Goal: Information Seeking & Learning: Compare options

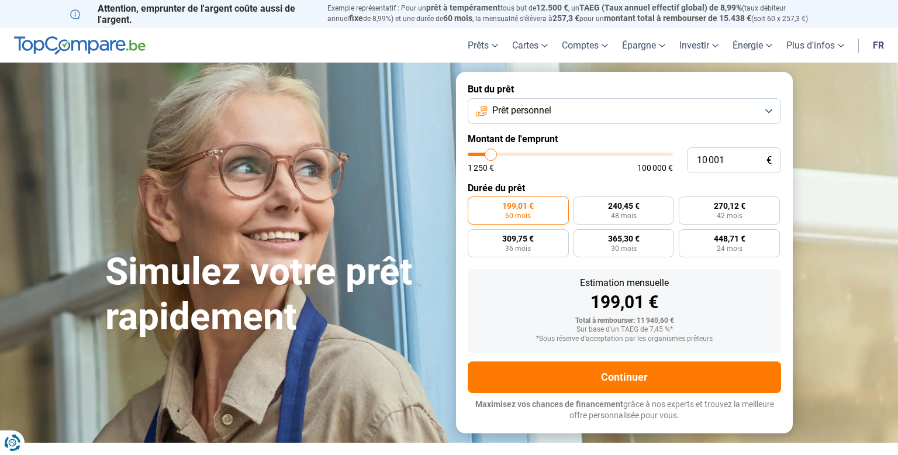
type input "11 750"
type input "11750"
type input "12 000"
type input "12000"
type input "12 250"
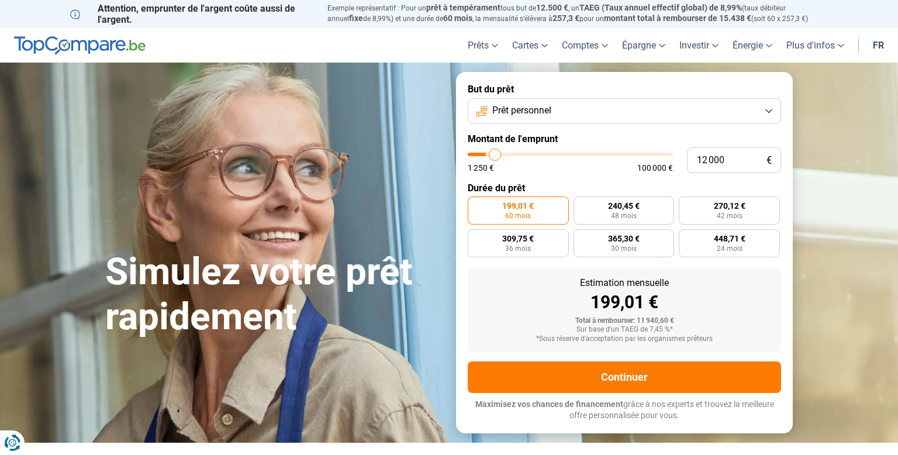
type input "12250"
type input "12 500"
type input "12500"
type input "12 750"
type input "12750"
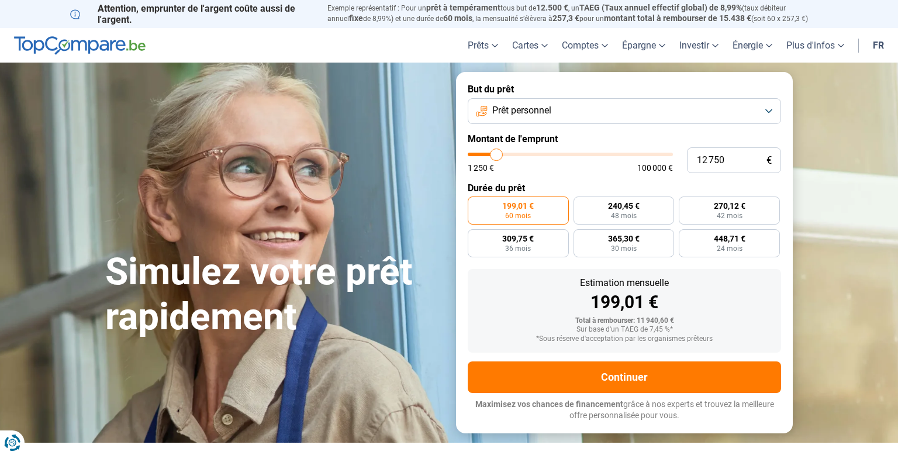
type input "13 000"
type input "13000"
type input "13 750"
type input "13750"
type input "14 500"
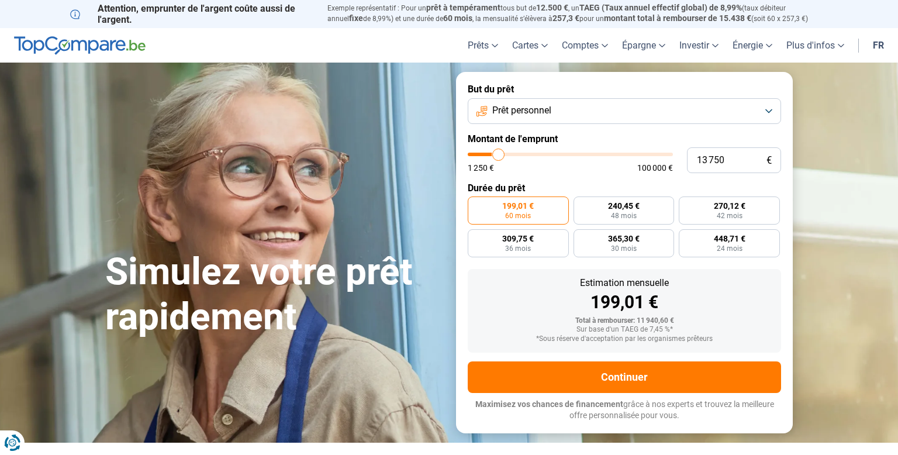
type input "14500"
type input "14 750"
type input "14750"
type input "15 000"
type input "15000"
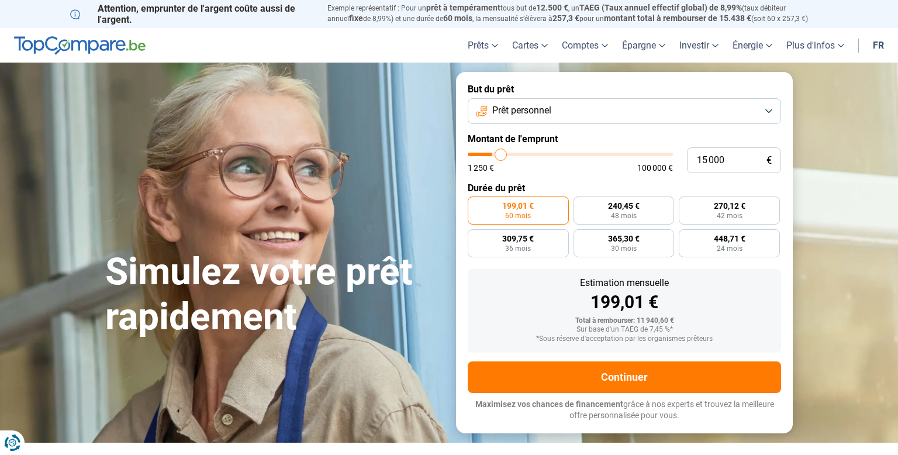
type input "15 250"
type input "15250"
type input "15 500"
type input "15500"
type input "15 750"
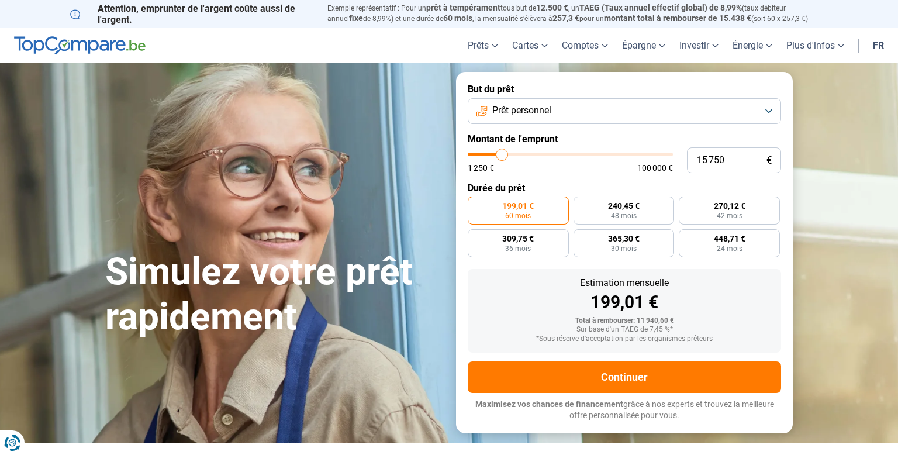
type input "15750"
type input "16 000"
type input "16000"
type input "16 250"
type input "16250"
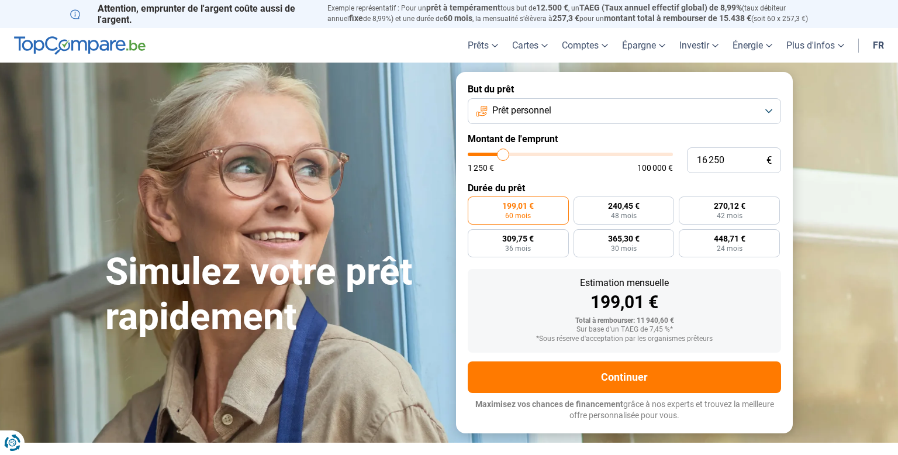
type input "16 500"
type input "16500"
type input "16 750"
type input "16750"
type input "17 000"
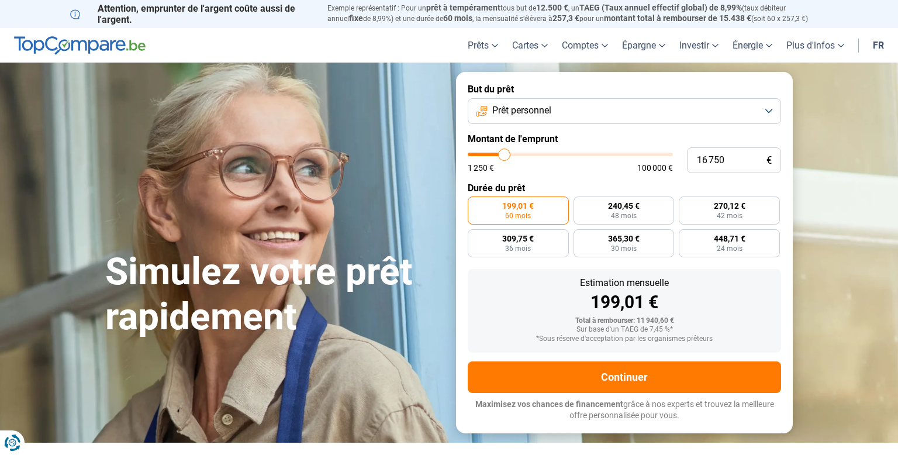
type input "17000"
type input "17 250"
type input "17250"
type input "17 500"
type input "17500"
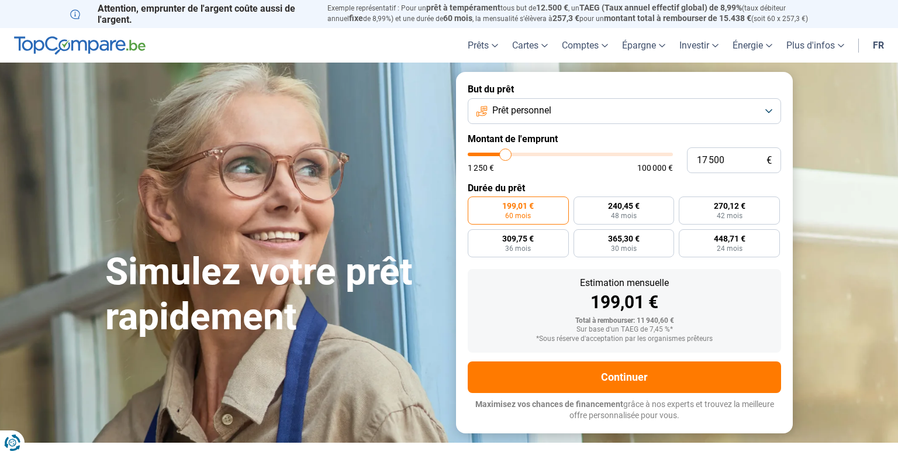
type input "17 750"
type input "17750"
type input "18 000"
type input "18000"
type input "18 250"
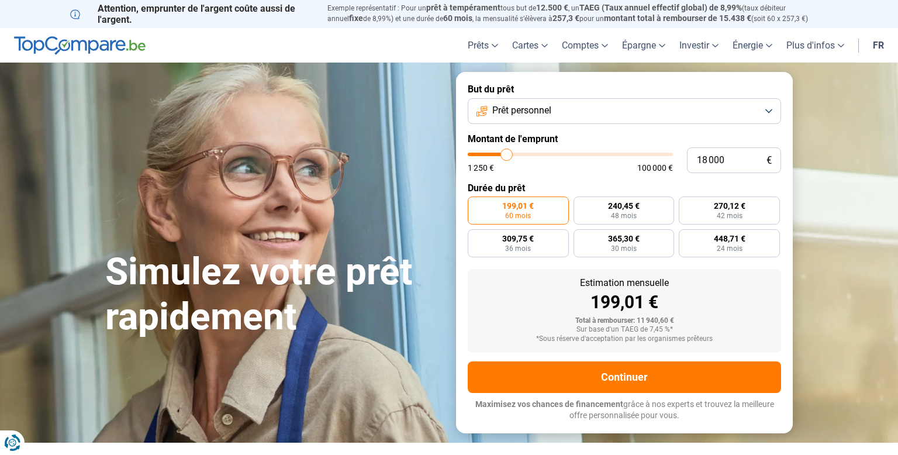
type input "18250"
type input "18 500"
type input "18500"
type input "18 750"
type input "18750"
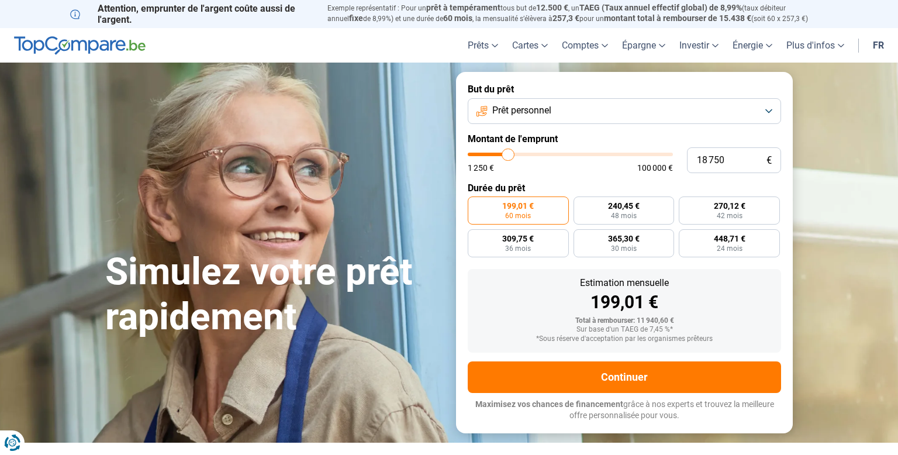
type input "19 000"
type input "19000"
type input "19 250"
type input "19250"
type input "19 500"
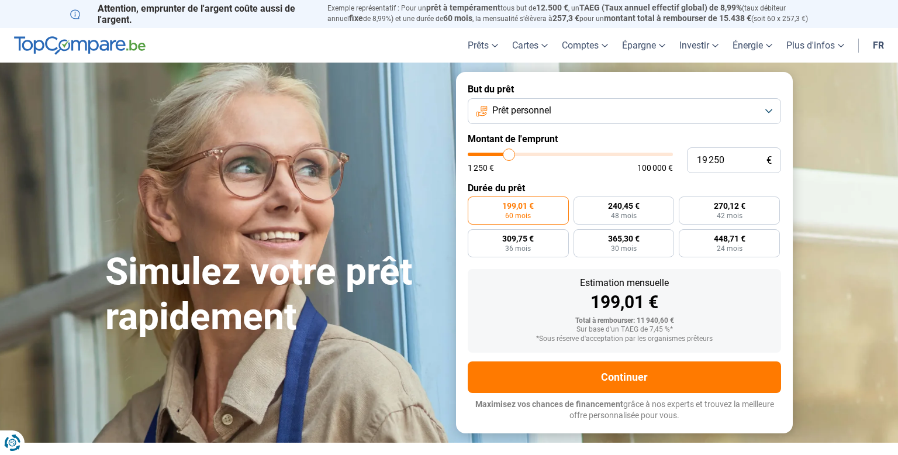
type input "19500"
type input "19 750"
type input "19750"
type input "20 000"
type input "20000"
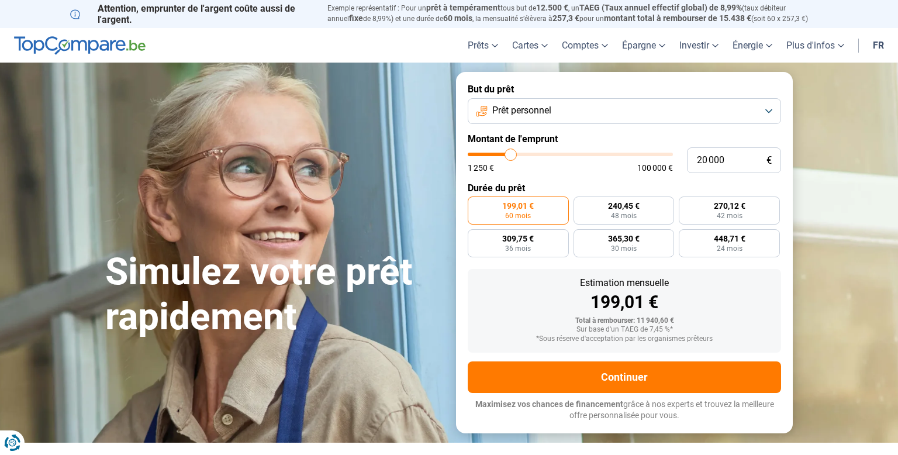
type input "20 250"
type input "20250"
type input "20 000"
type input "20000"
type input "19 250"
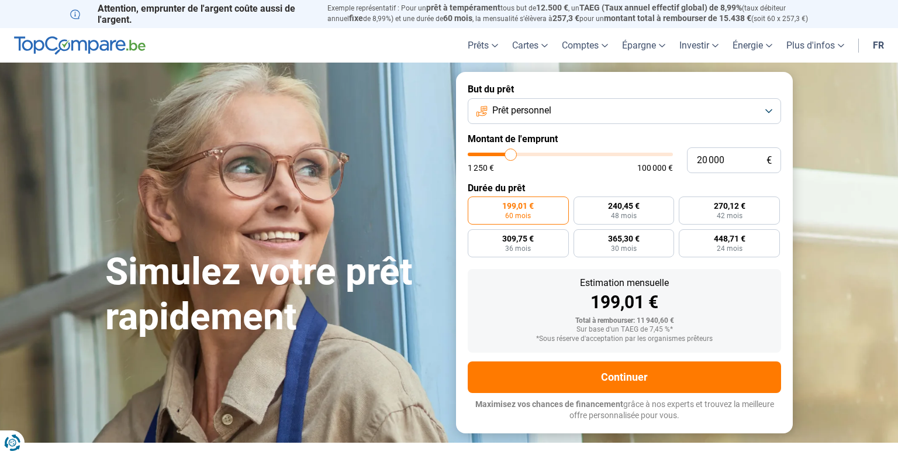
type input "19250"
type input "18 500"
type input "18500"
type input "18 000"
type input "18000"
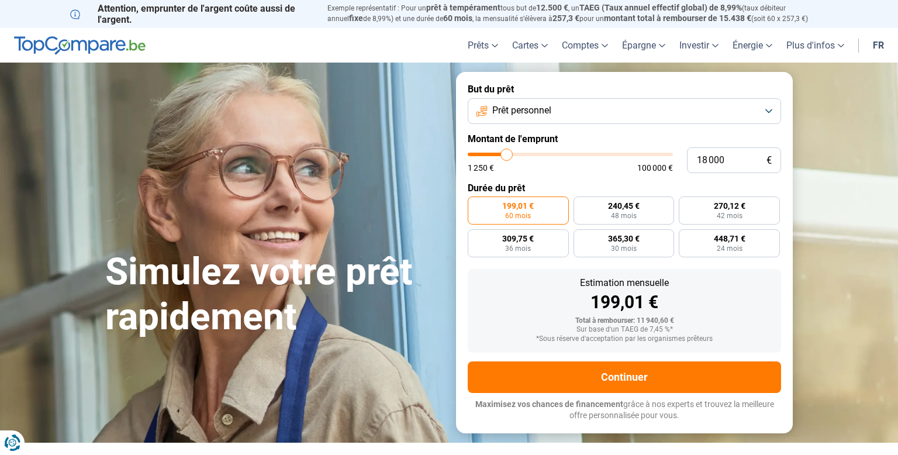
type input "17 250"
type input "17250"
type input "16 750"
type input "16750"
type input "16 250"
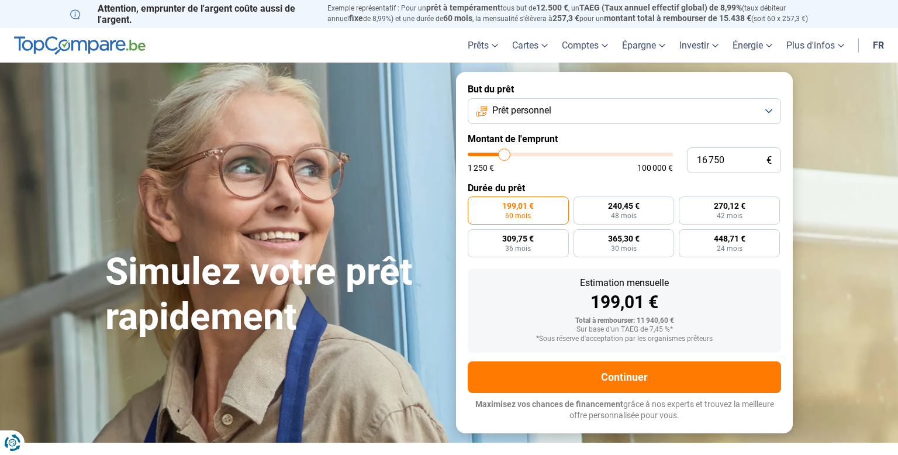
type input "16250"
type input "16 000"
type input "16000"
type input "15 500"
type input "15500"
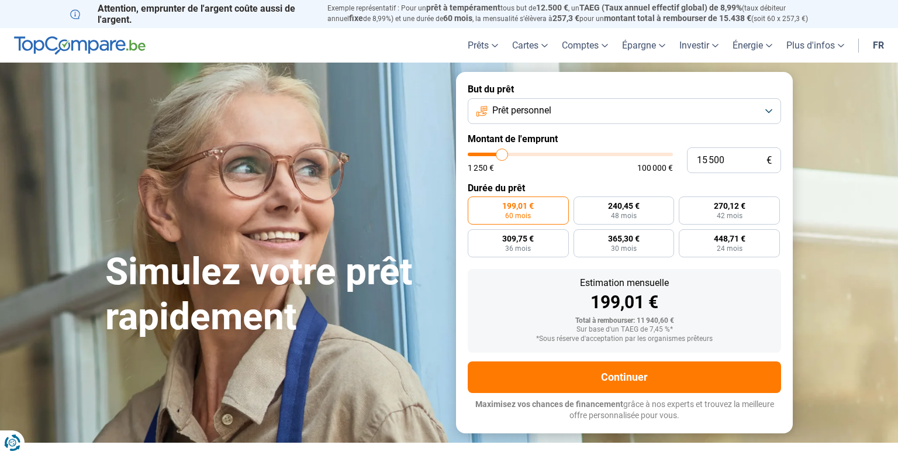
type input "15 000"
type input "15000"
type input "14 250"
type input "14250"
type input "13 000"
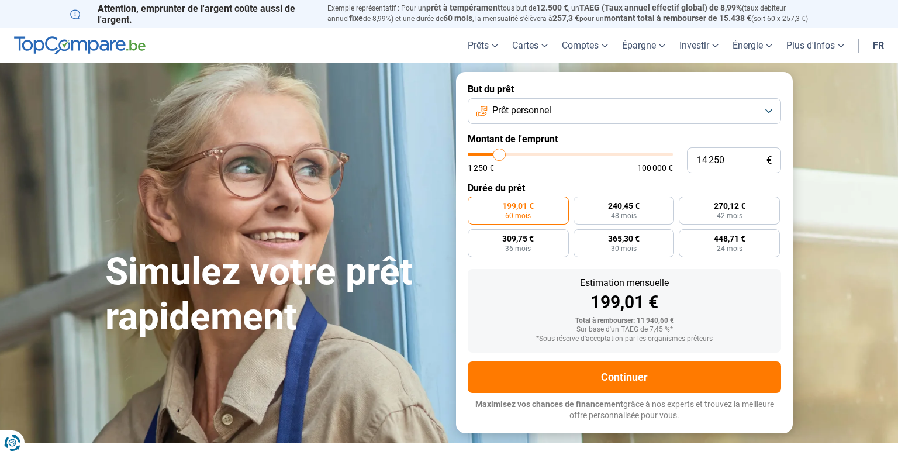
type input "13000"
type input "11 750"
type input "11750"
type input "10 000"
type input "10000"
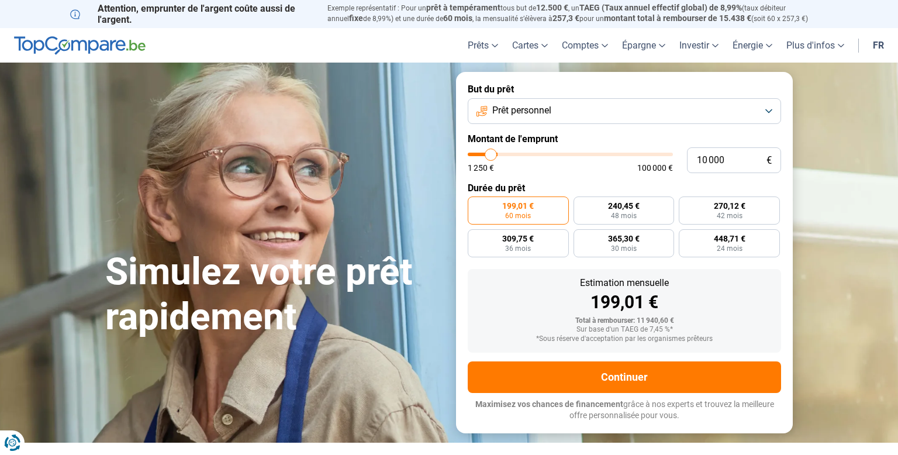
type input "8 000"
type input "8000"
type input "7 000"
type input "7000"
type input "6 250"
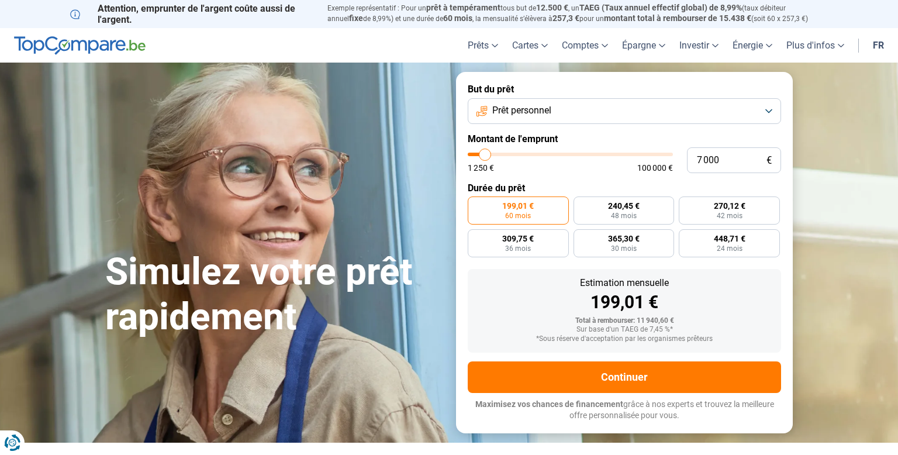
type input "6250"
type input "5 750"
type input "5750"
type input "4 750"
type input "4750"
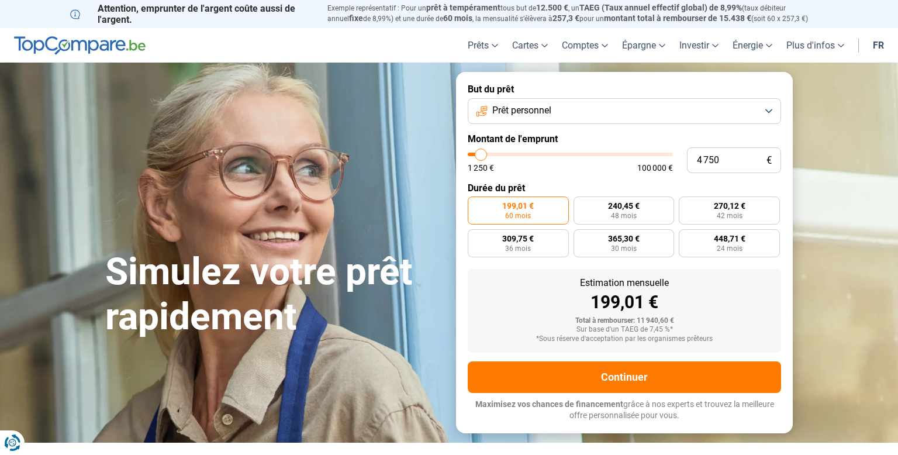
type input "4 000"
type input "4000"
type input "3 250"
type input "3250"
type input "2 000"
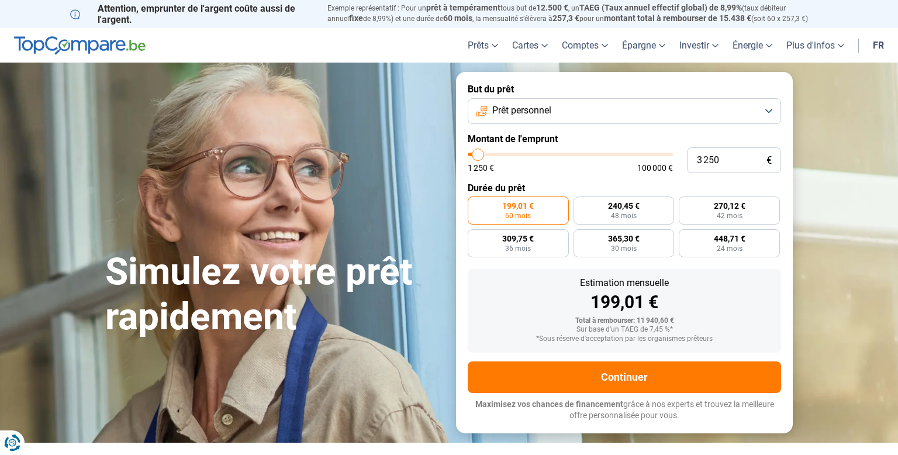
type input "2000"
type input "1 250"
drag, startPoint x: 494, startPoint y: 153, endPoint x: 463, endPoint y: 160, distance: 31.2
type input "1250"
click at [467, 156] on input "range" at bounding box center [569, 155] width 205 height 4
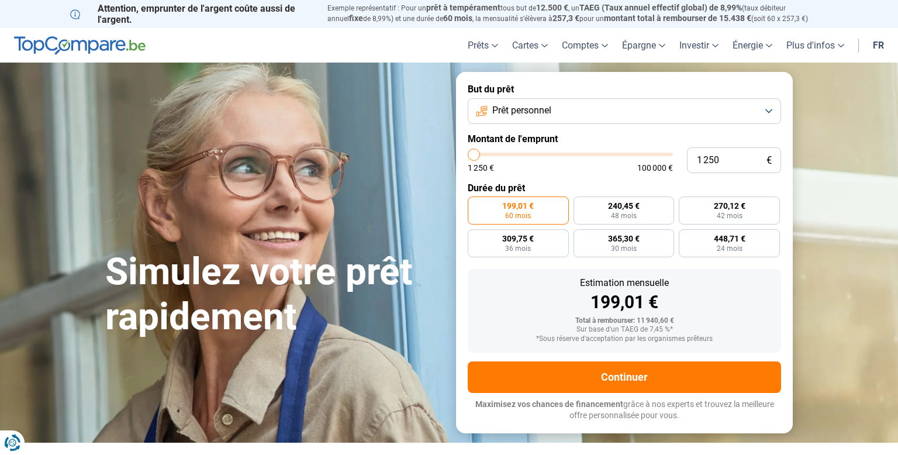
radio input "true"
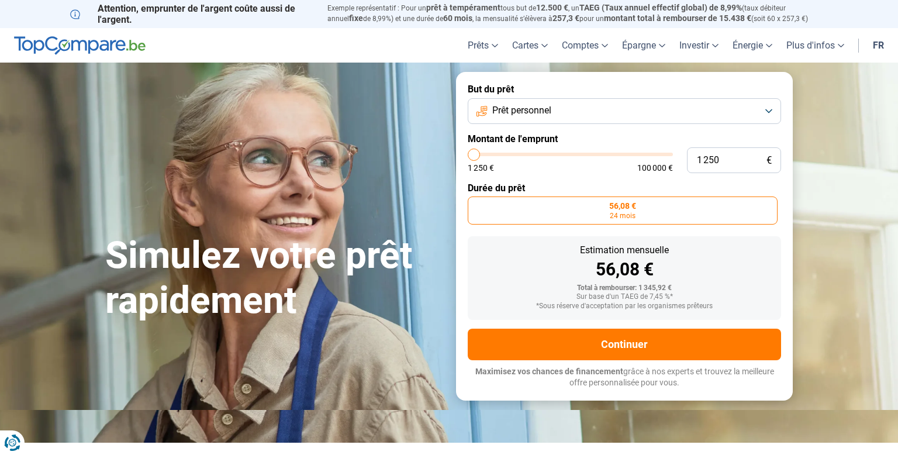
click at [463, 160] on form "But du prêt Prêt personnel Montant de l'emprunt 1 250 € 1 250 € 100 000 € Durée…" at bounding box center [624, 236] width 337 height 328
type input "4 500"
type input "4500"
type input "4 250"
type input "4250"
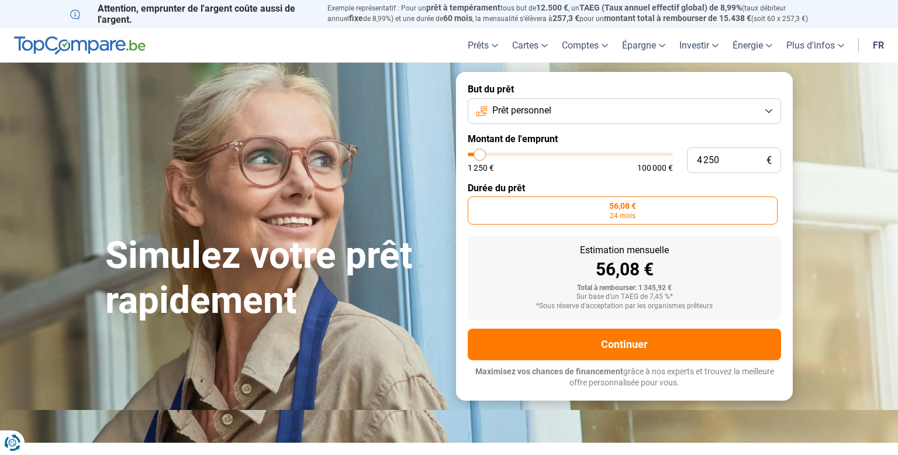
type input "4 500"
type input "4500"
type input "5 750"
type input "5750"
type input "7 250"
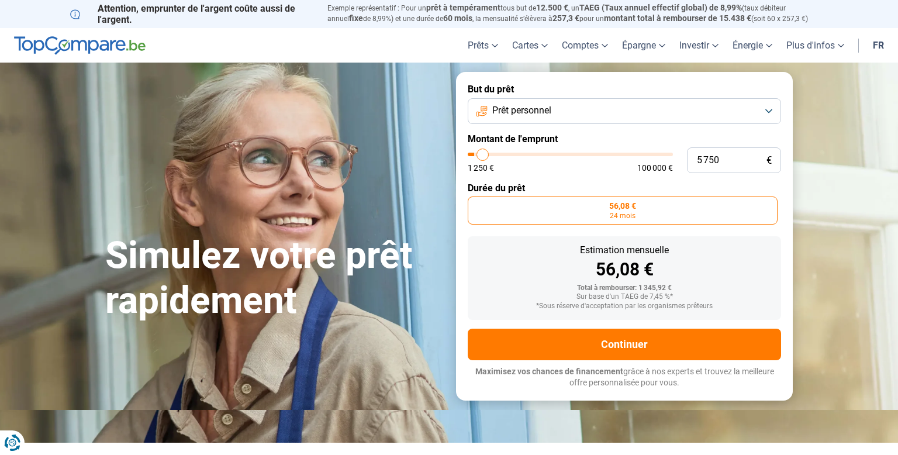
type input "7250"
type input "8 250"
type input "8250"
type input "9 250"
type input "9250"
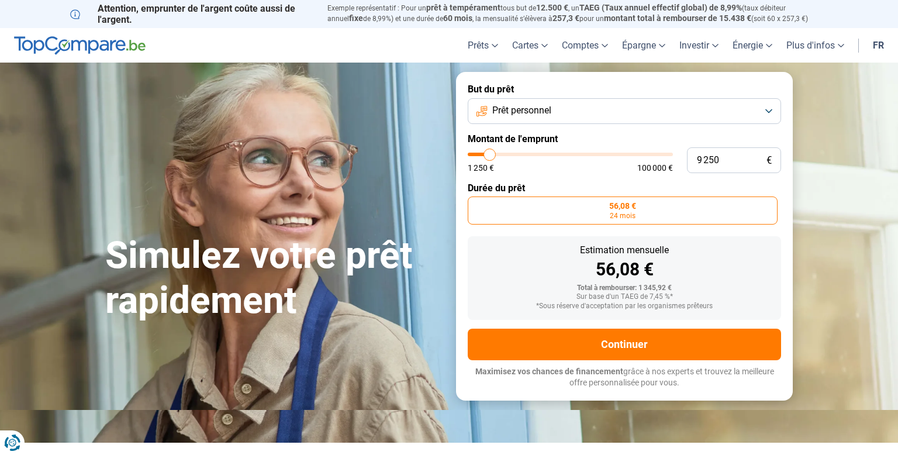
type input "10 000"
type input "10000"
type input "10 500"
type input "10500"
type input "11 500"
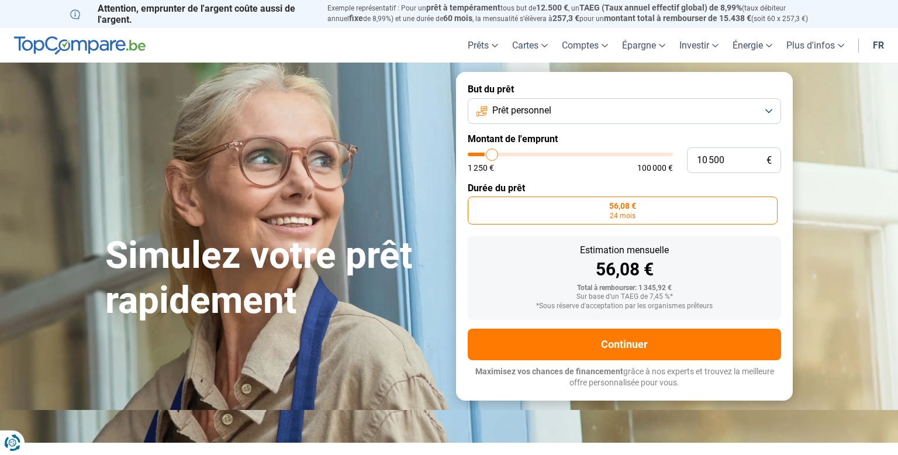
type input "11500"
type input "12 000"
type input "12000"
type input "12 500"
type input "12500"
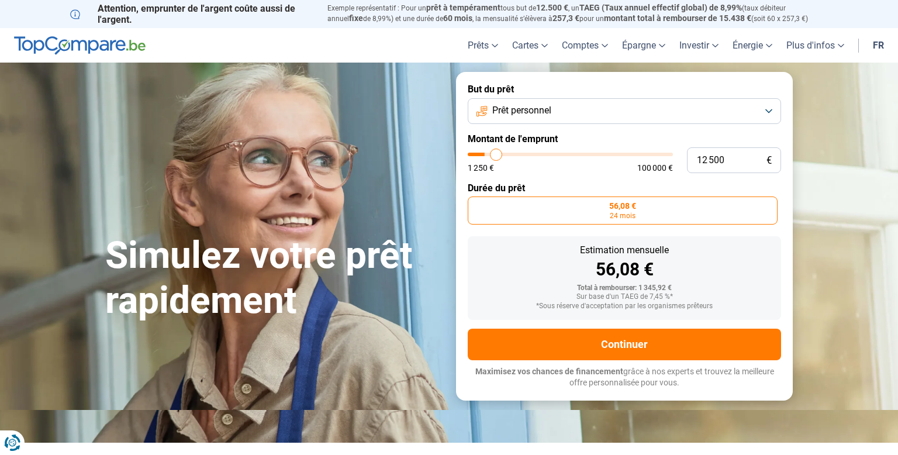
type input "12 750"
type input "12750"
type input "13 000"
type input "13000"
type input "13 250"
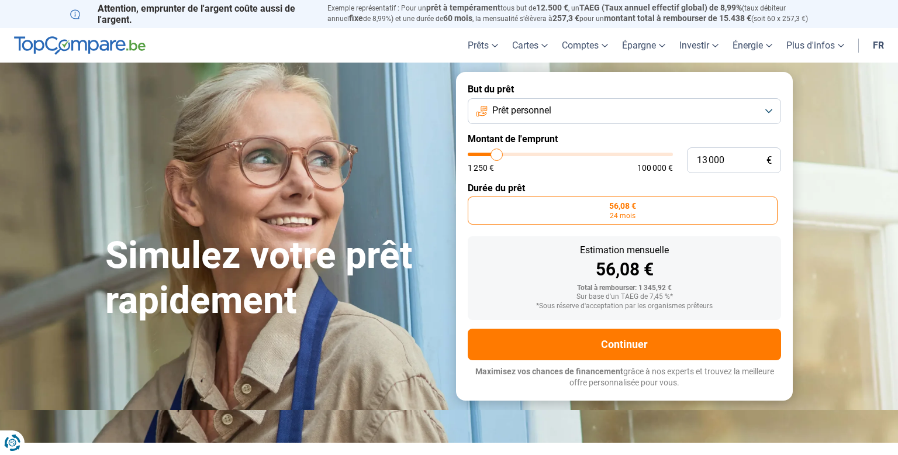
type input "13250"
type input "13 500"
type input "13500"
type input "13 250"
type input "13250"
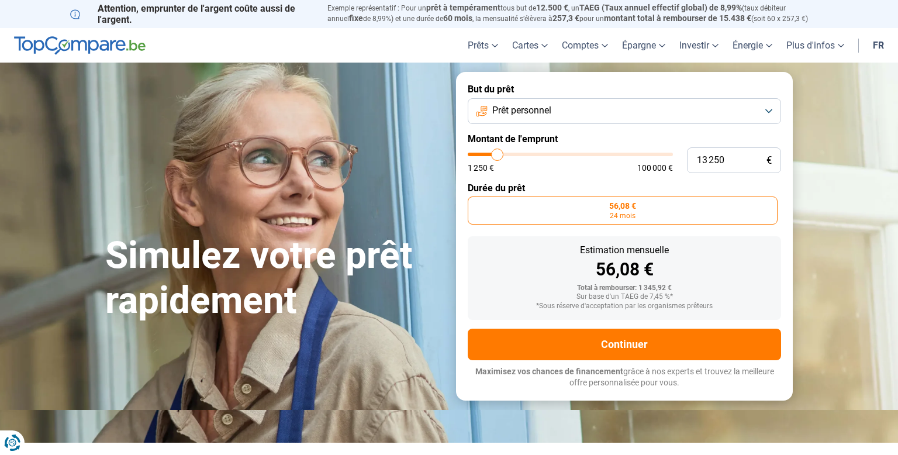
type input "13 000"
type input "13000"
type input "12 500"
type input "12500"
type input "12 250"
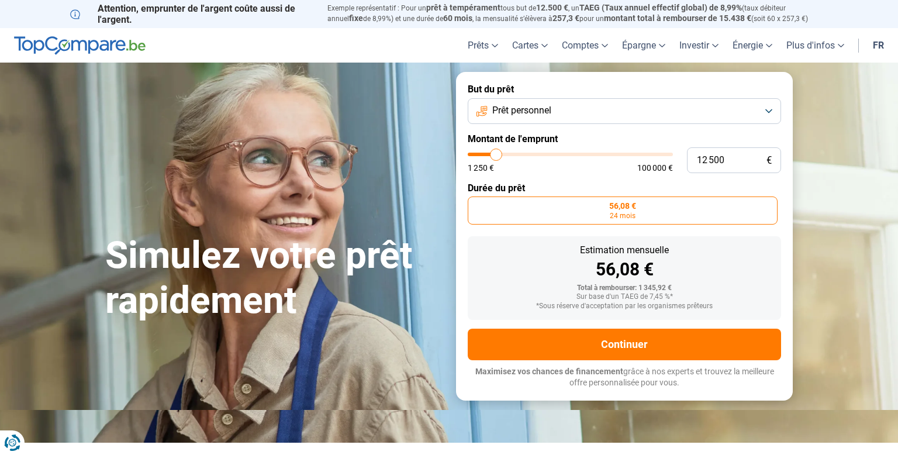
type input "12250"
type input "12 000"
type input "12000"
type input "11 750"
type input "11750"
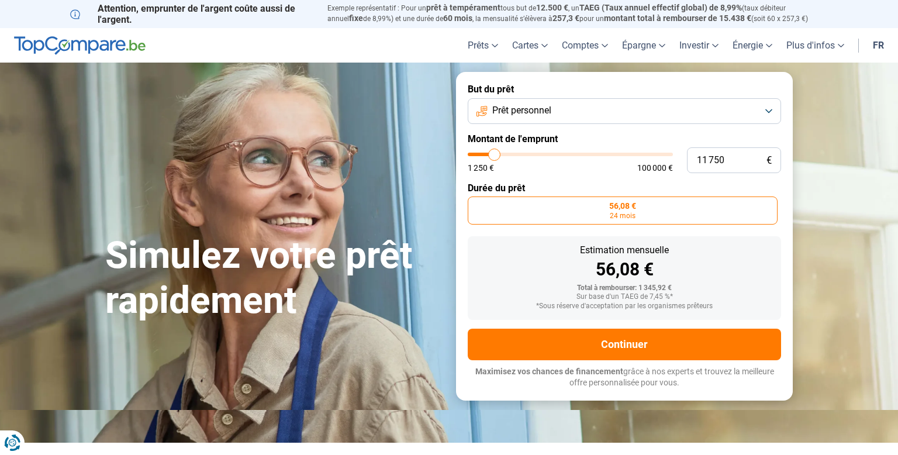
type input "11 500"
type input "11500"
type input "11 250"
type input "11250"
type input "11 000"
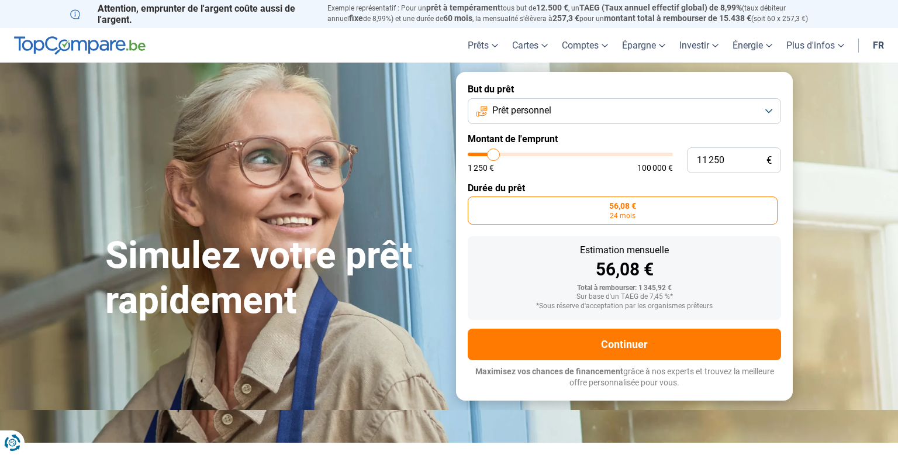
type input "11000"
type input "10 750"
type input "10750"
type input "10 500"
type input "10500"
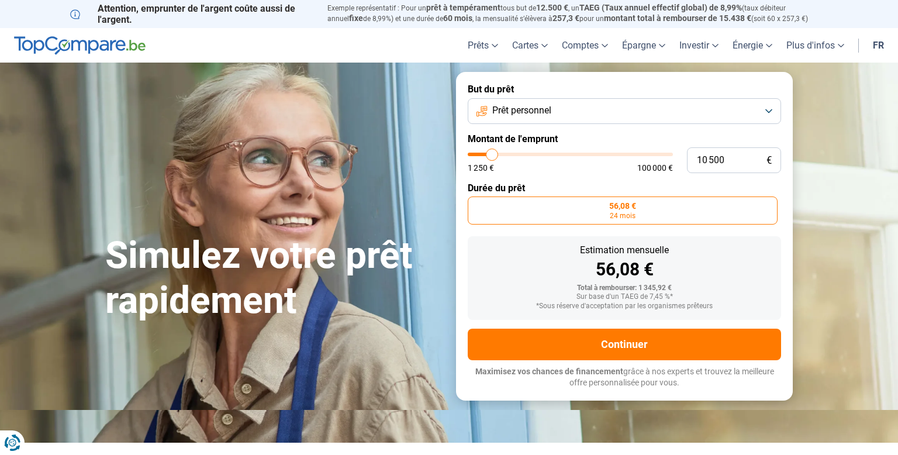
type input "10 250"
type input "10250"
type input "9 750"
type input "9750"
type input "9 500"
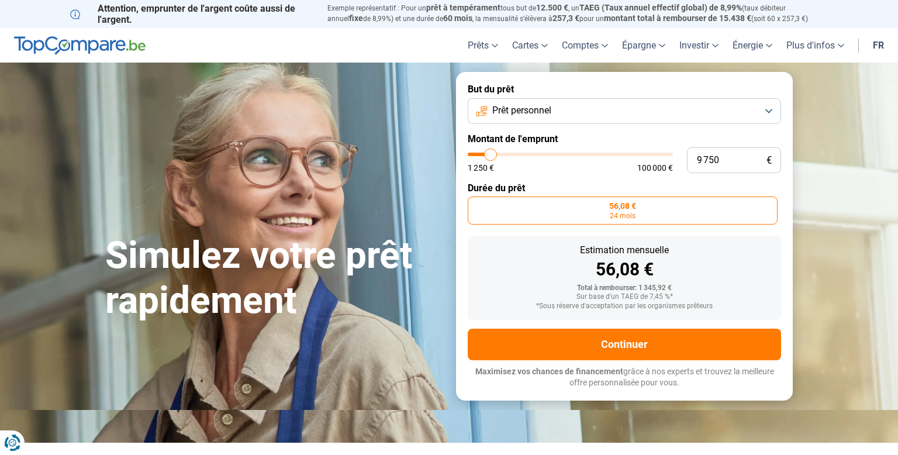
type input "9500"
type input "9 250"
type input "9250"
type input "9 000"
type input "9000"
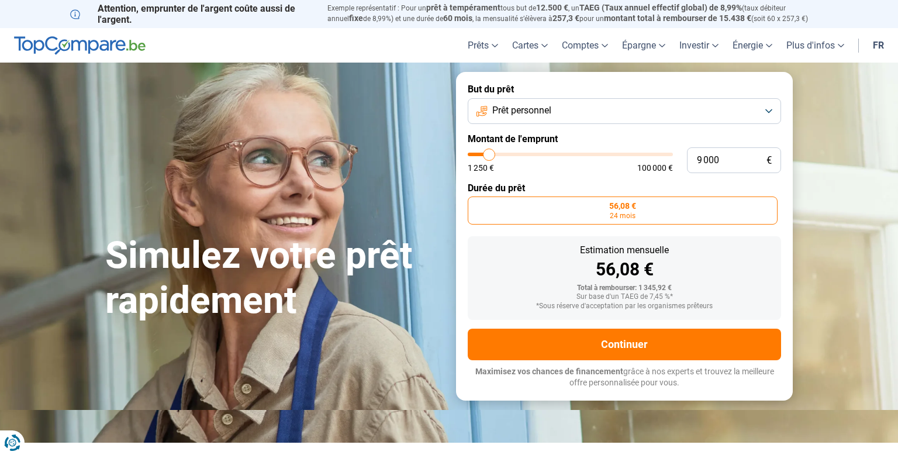
type input "8 750"
type input "8750"
type input "8 500"
type input "8500"
type input "8 000"
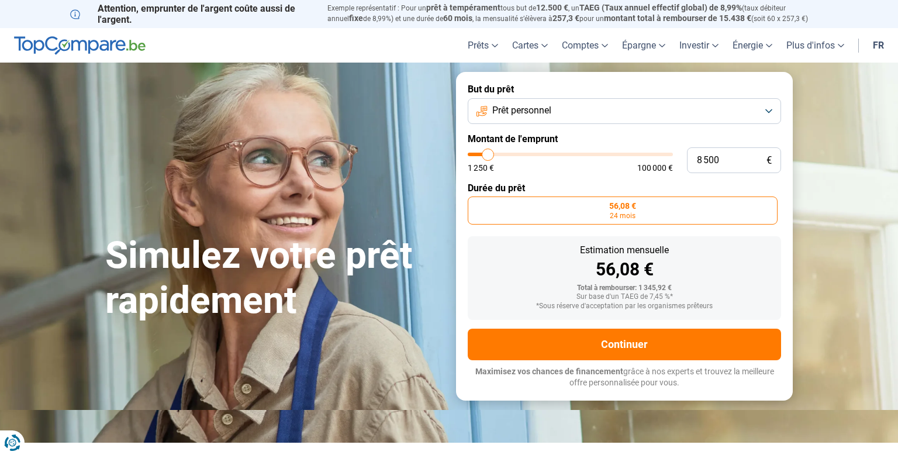
type input "8000"
type input "7 750"
type input "7750"
type input "7 500"
type input "7500"
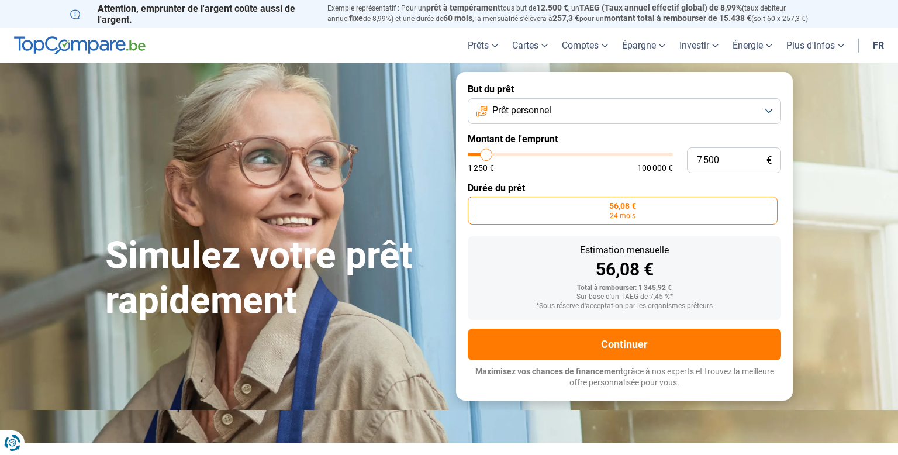
type input "7 250"
type input "7250"
type input "7 000"
type input "7000"
type input "6 750"
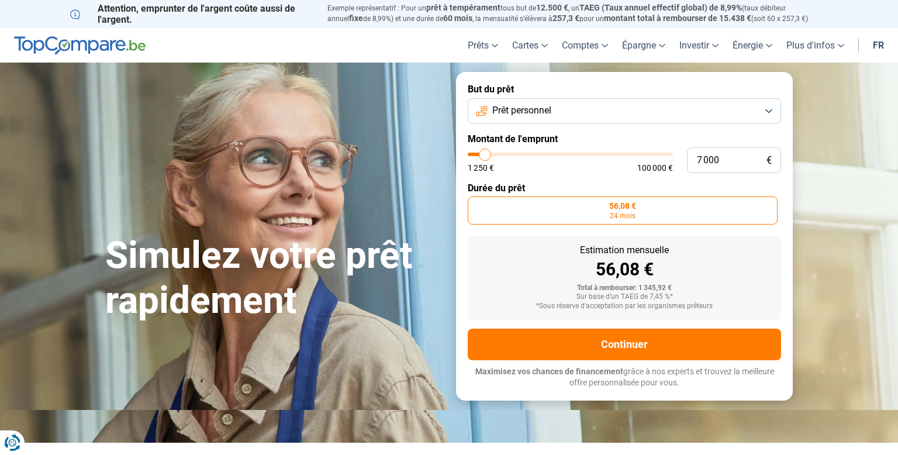
type input "6750"
type input "6 500"
type input "6500"
type input "6 250"
type input "6250"
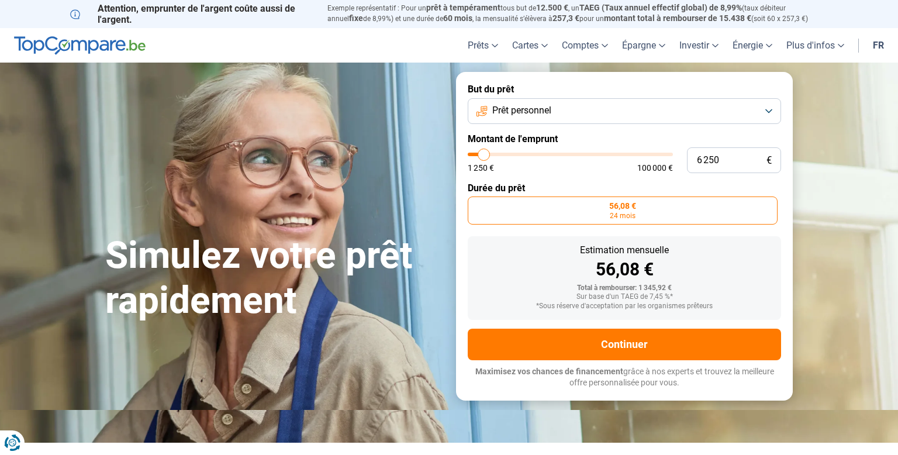
type input "6 000"
type input "6000"
type input "5 500"
type input "5500"
type input "5 250"
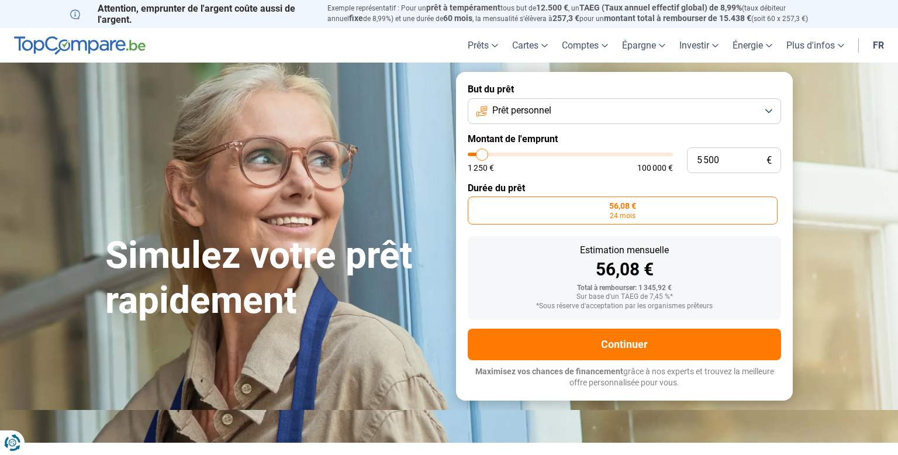
type input "5250"
type input "5 000"
drag, startPoint x: 480, startPoint y: 157, endPoint x: 474, endPoint y: 160, distance: 6.8
click at [474, 156] on input "range" at bounding box center [569, 155] width 205 height 4
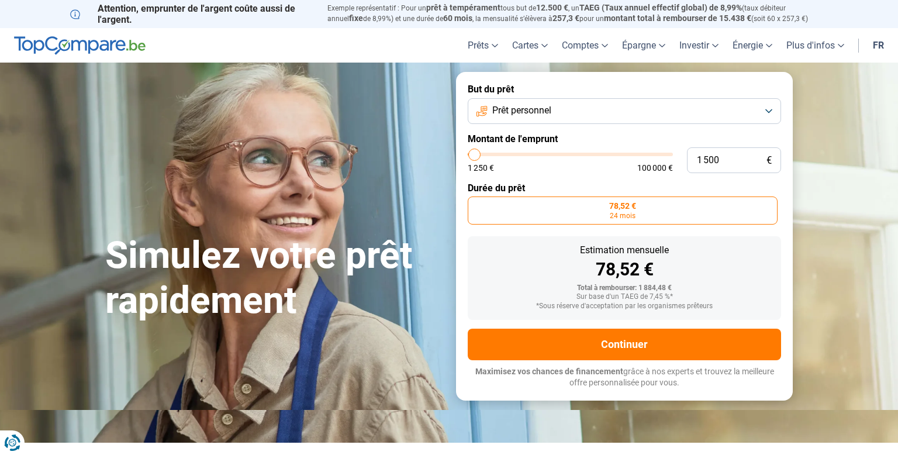
click at [474, 156] on input "range" at bounding box center [569, 155] width 205 height 4
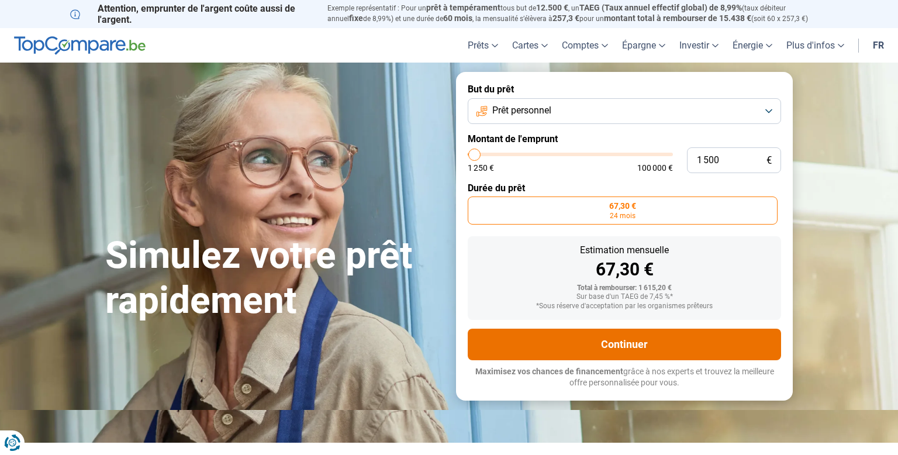
click at [642, 345] on button "Continuer" at bounding box center [623, 344] width 313 height 32
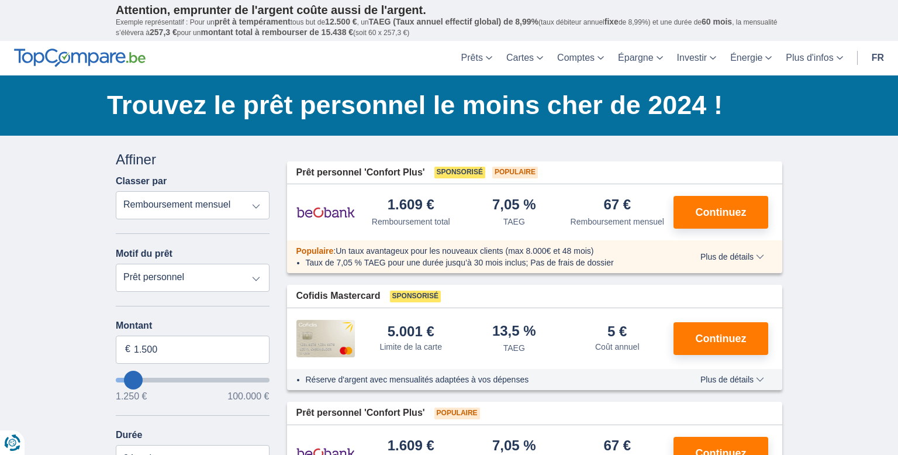
click at [740, 207] on span "Continuez" at bounding box center [720, 212] width 51 height 11
